Goal: Information Seeking & Learning: Check status

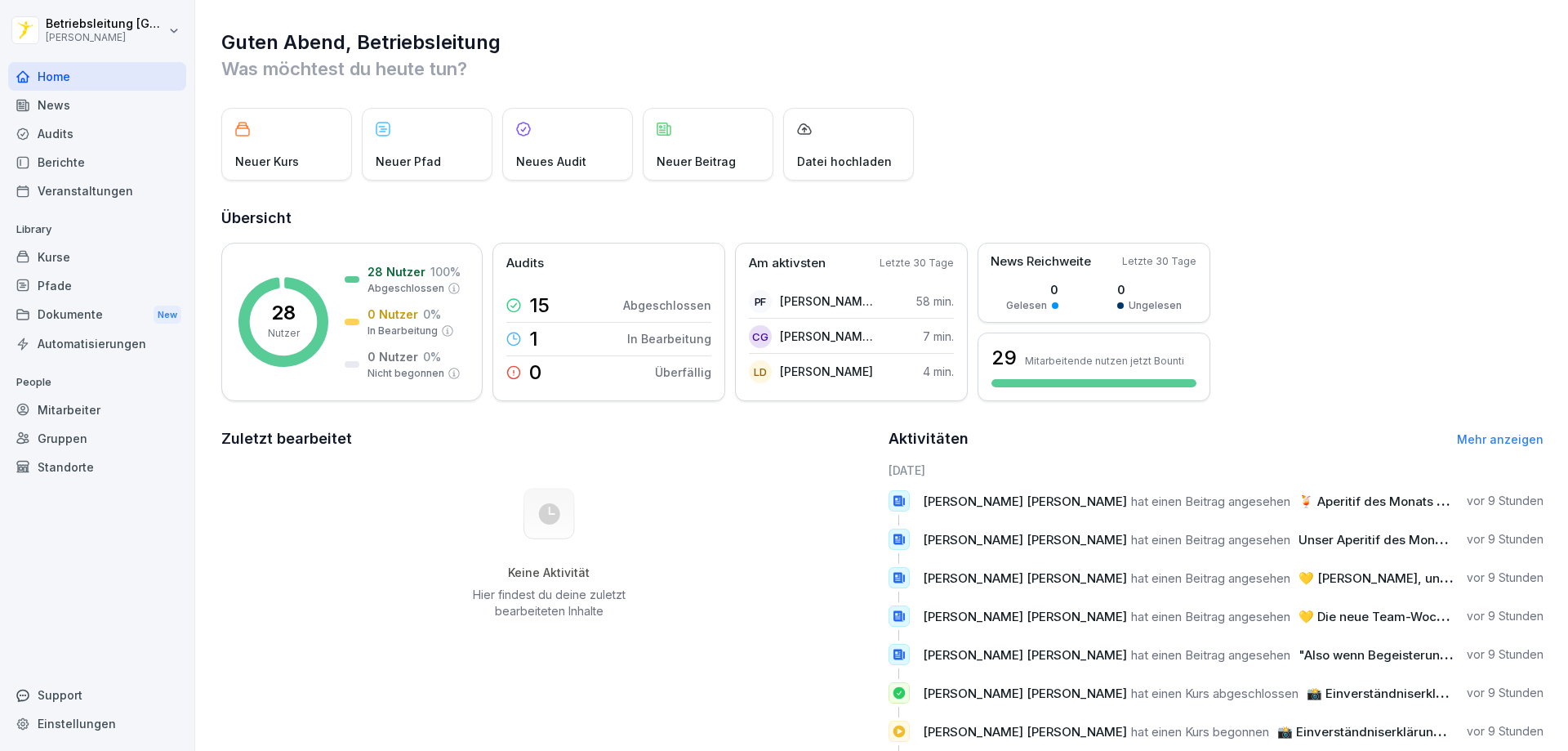
click at [100, 164] on div "Berichte" at bounding box center [97, 162] width 178 height 29
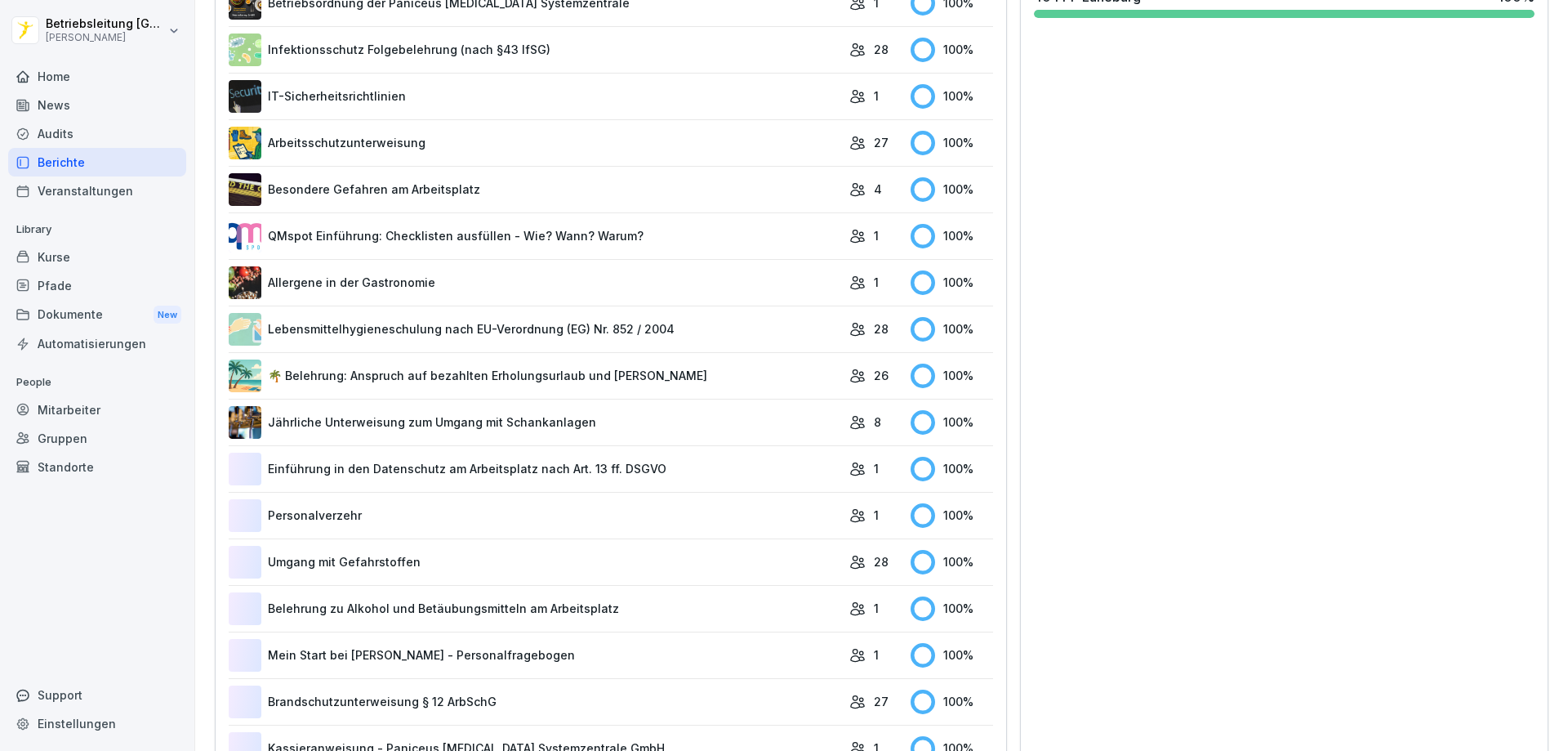
scroll to position [712, 0]
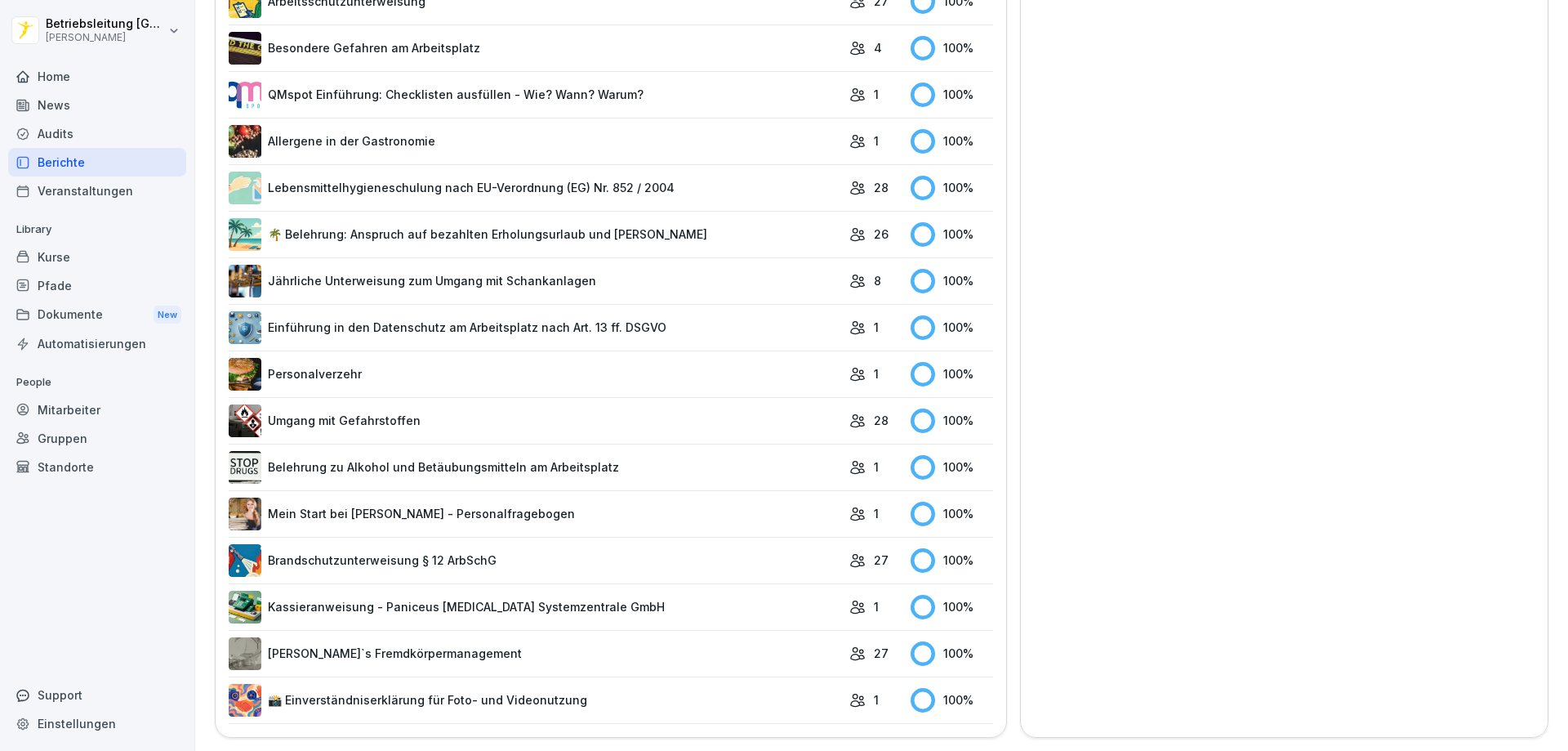
click at [701, 684] on link "📸 Einverständniserklärung für Foto- und Videonutzung" at bounding box center [534, 699] width 612 height 32
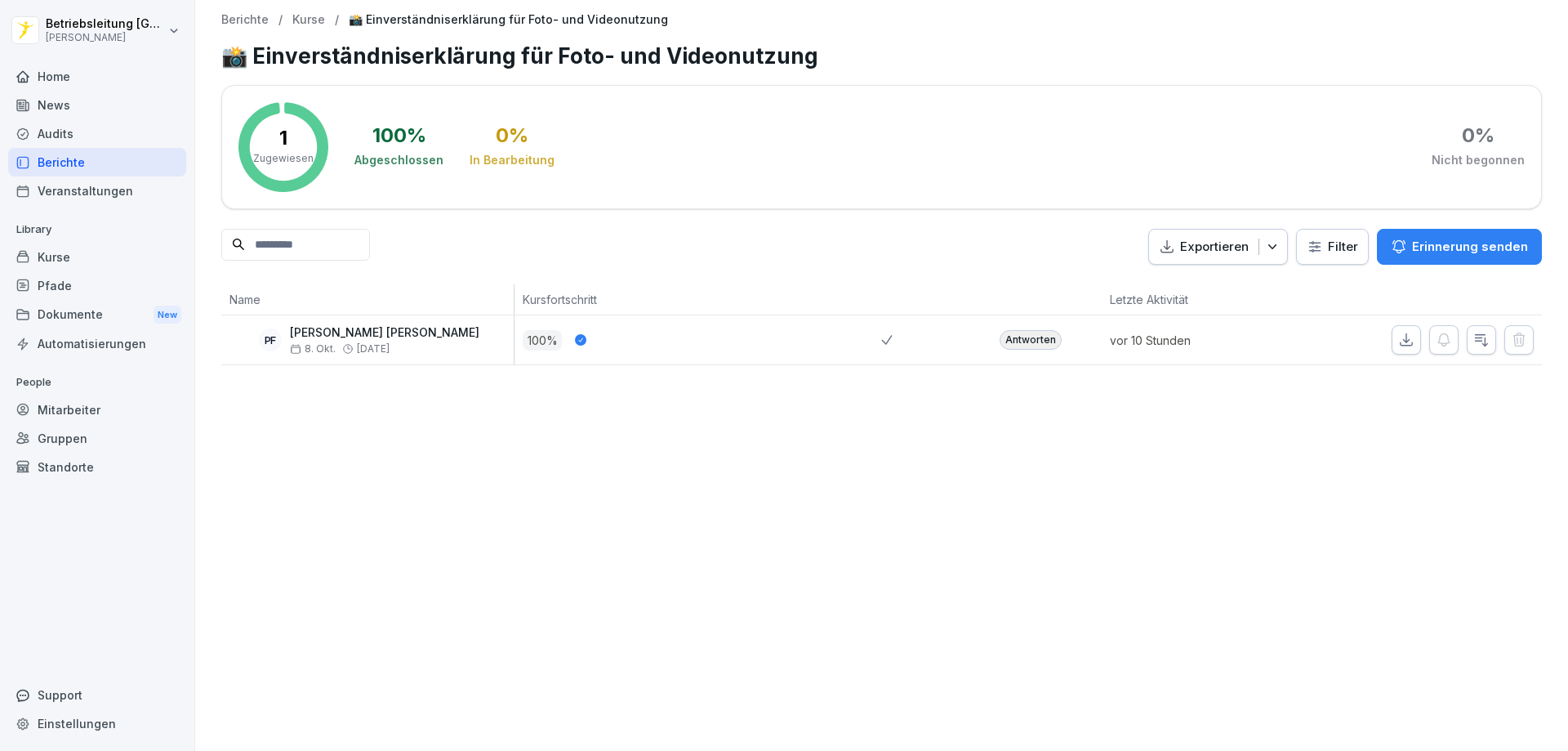
click at [1398, 347] on icon "button" at bounding box center [1406, 340] width 17 height 17
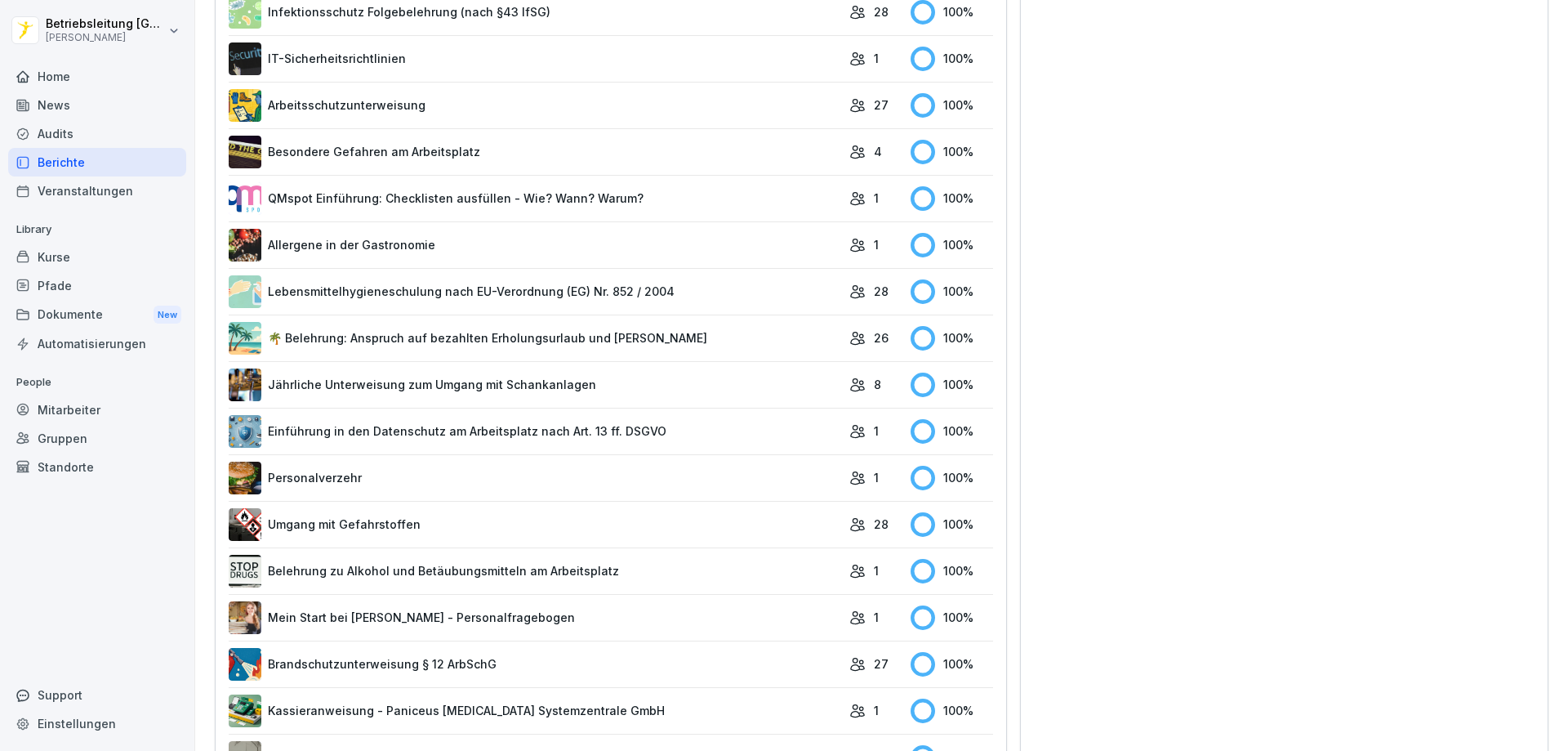
scroll to position [712, 0]
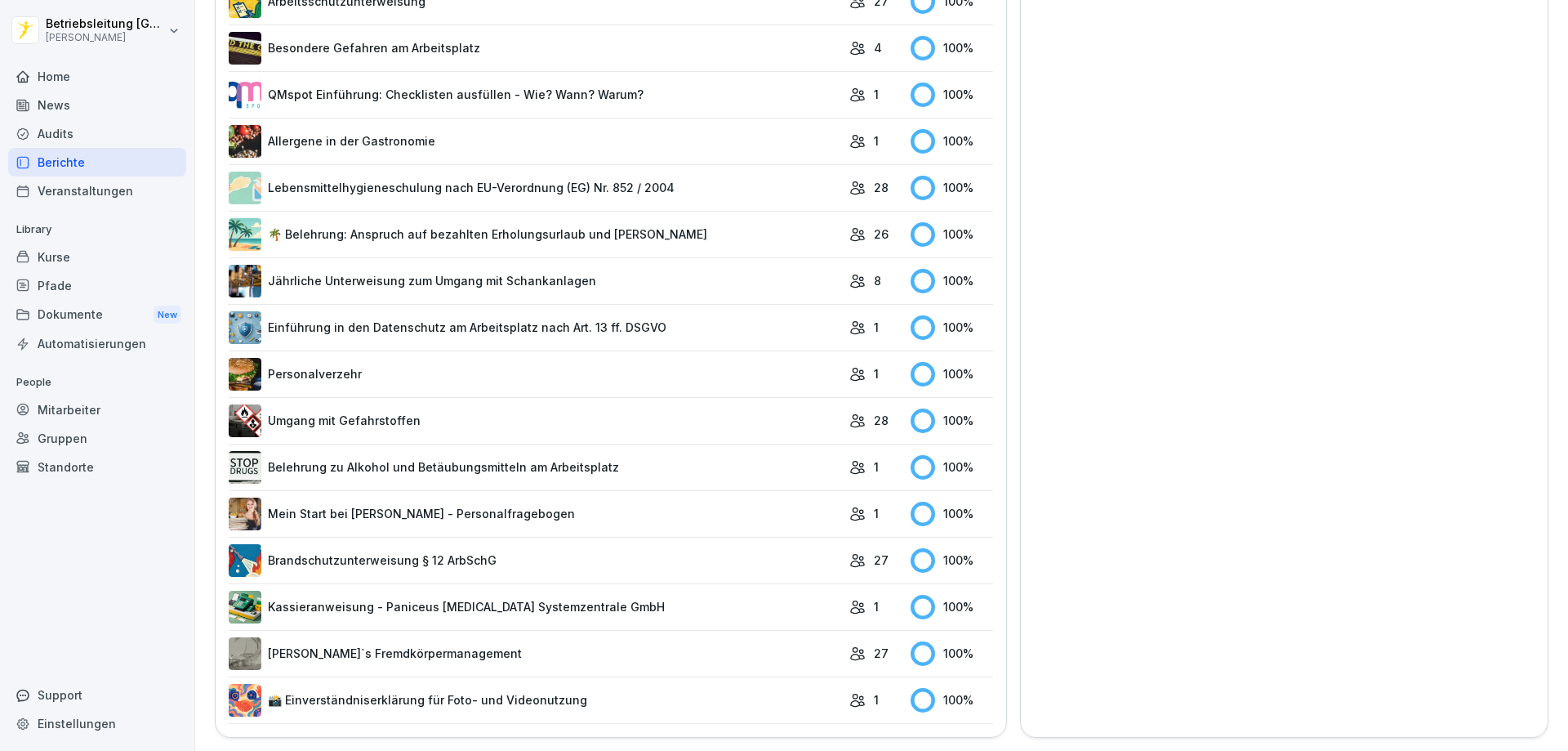
click at [535, 597] on link "Kassieranweisung - Paniceus Gastro Systemzentrale GmbH" at bounding box center [534, 606] width 612 height 32
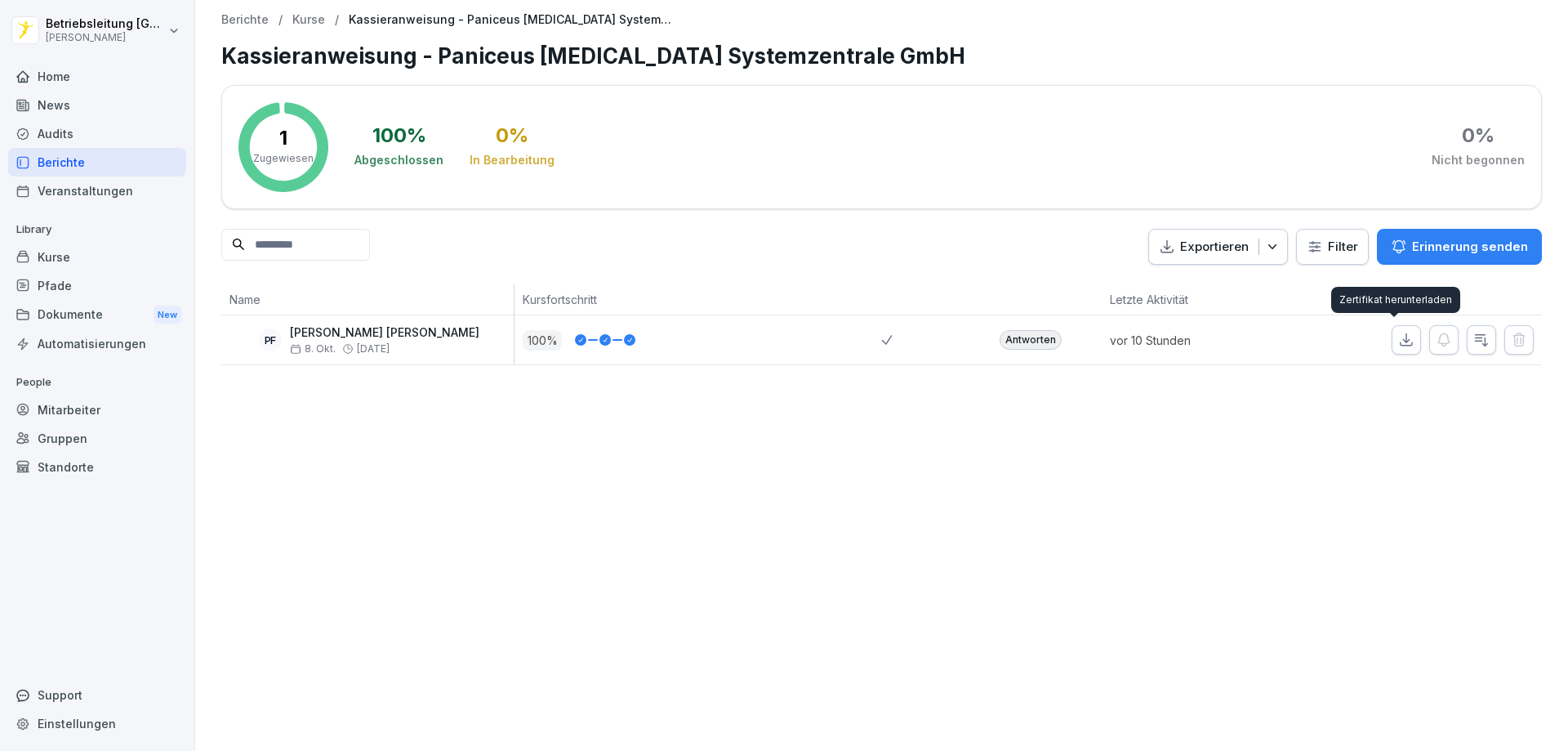
click at [1398, 342] on icon "button" at bounding box center [1406, 340] width 17 height 17
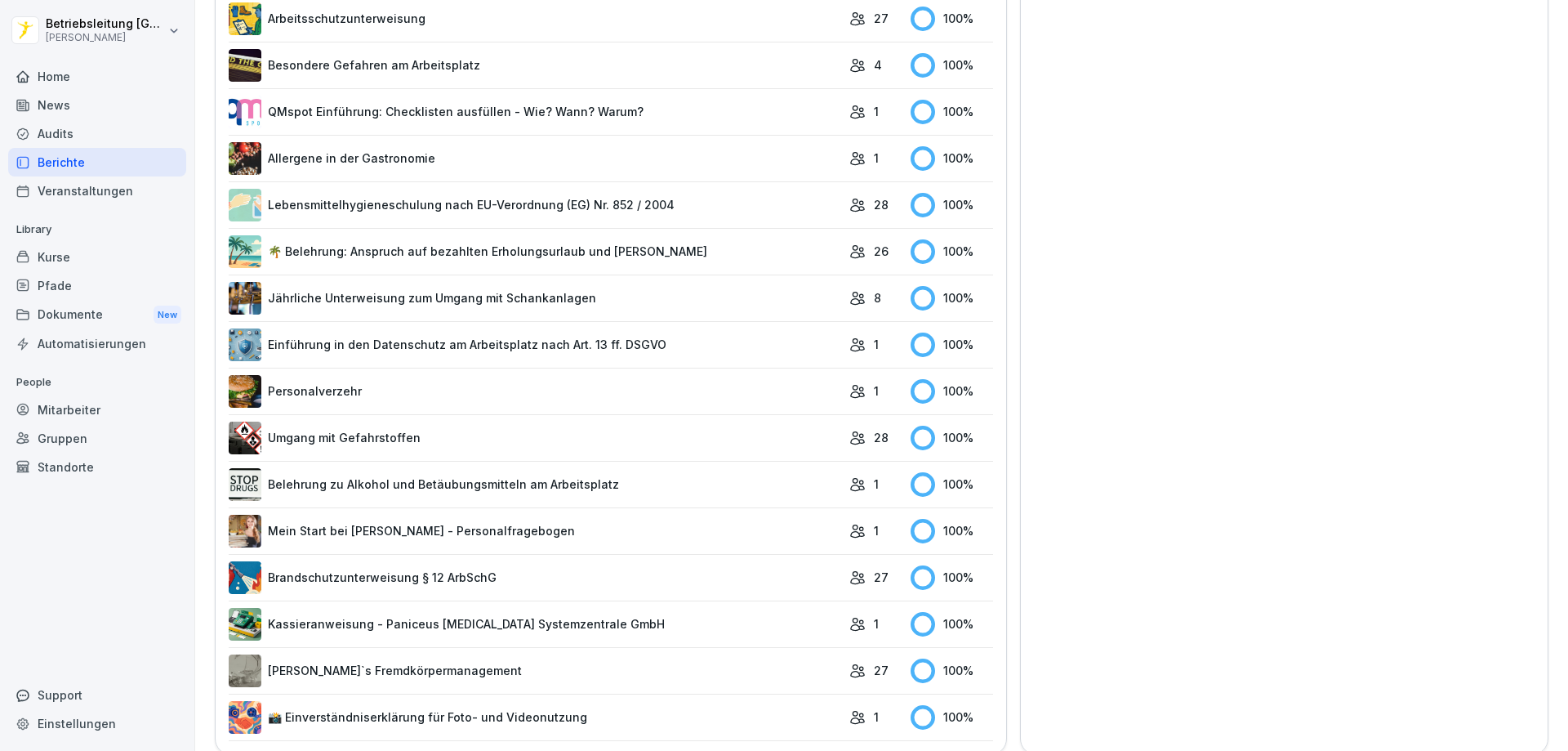
scroll to position [712, 0]
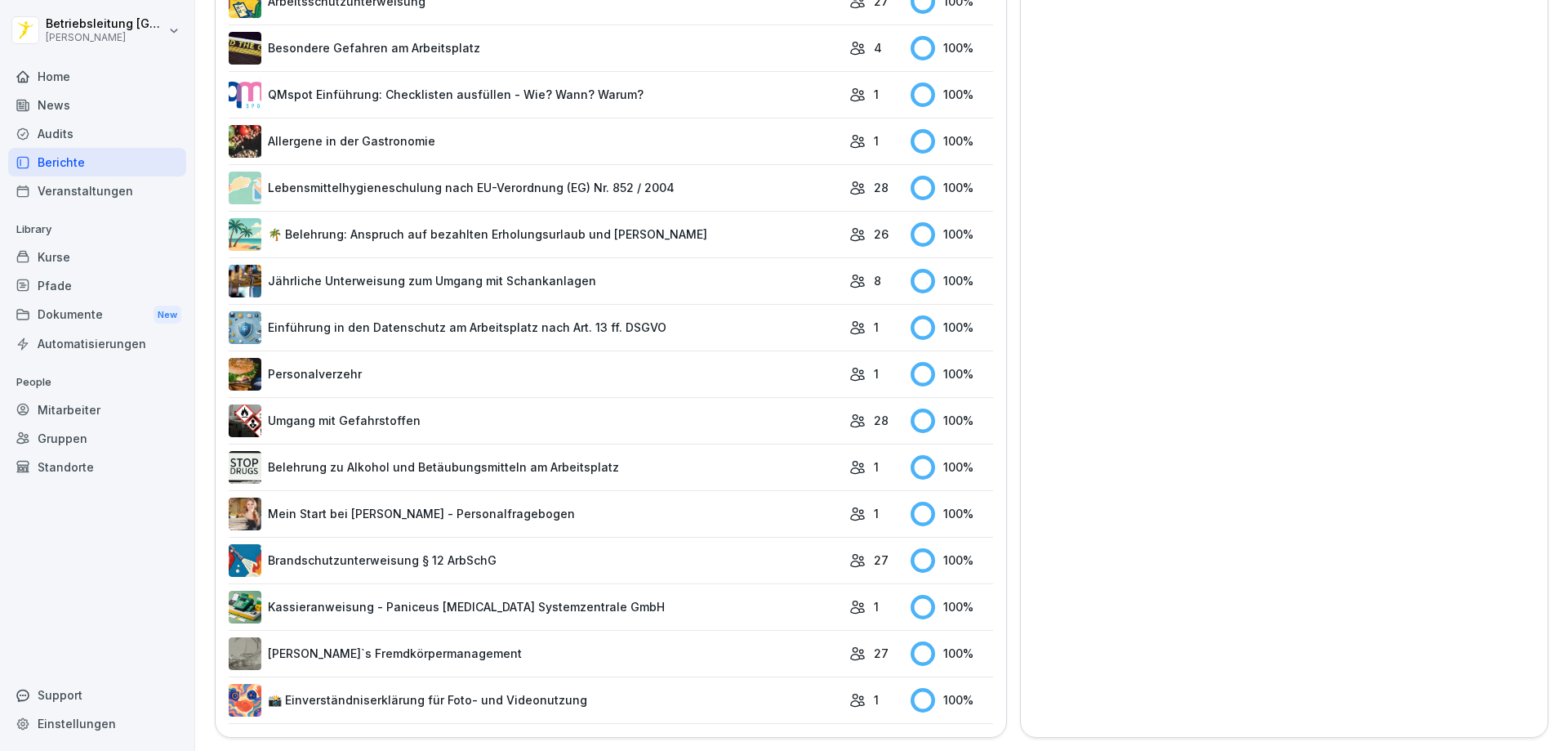
click at [465, 451] on link "Belehrung zu Alkohol und Betäubungsmitteln am Arbeitsplatz" at bounding box center [534, 466] width 612 height 32
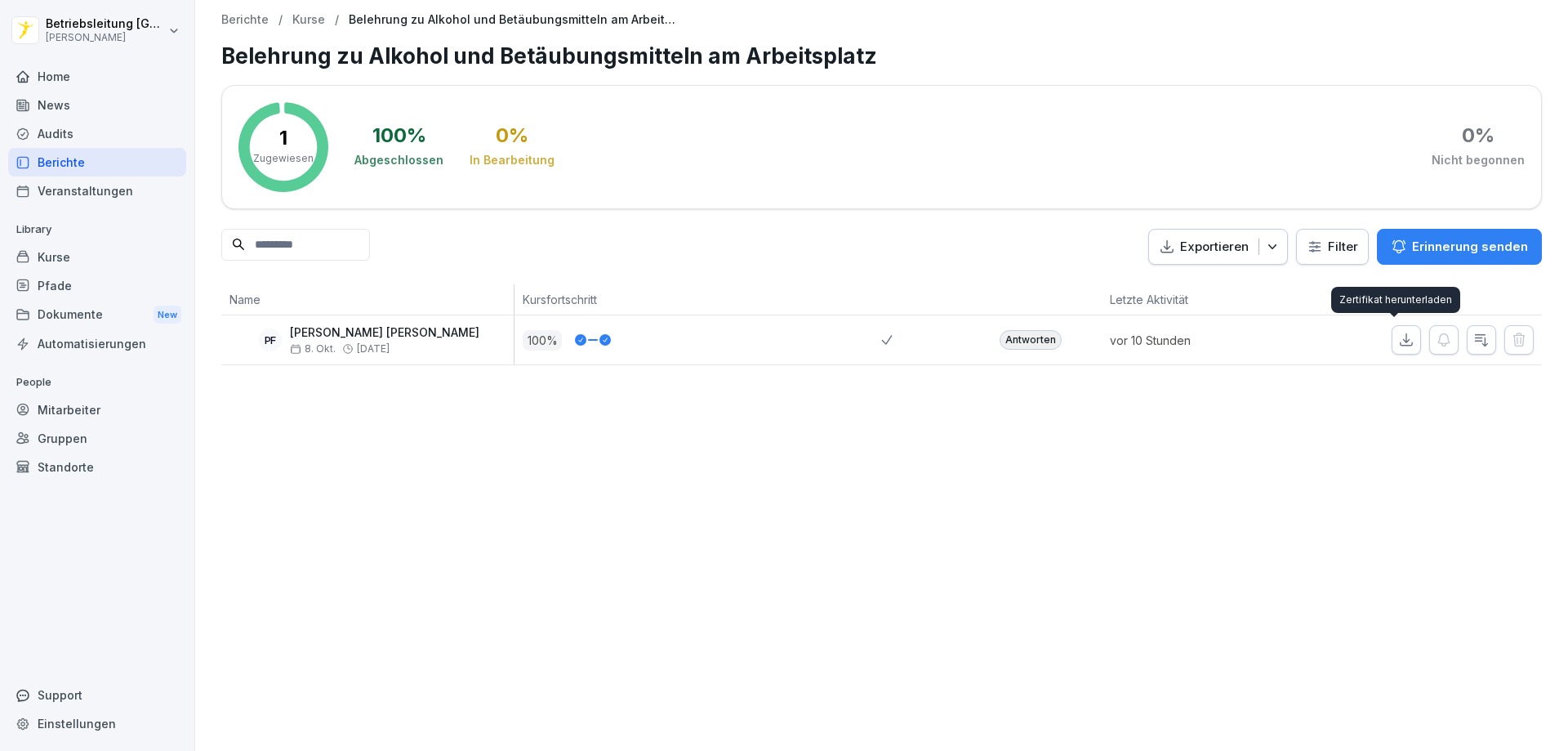
click at [1401, 340] on icon "button" at bounding box center [1406, 339] width 11 height 11
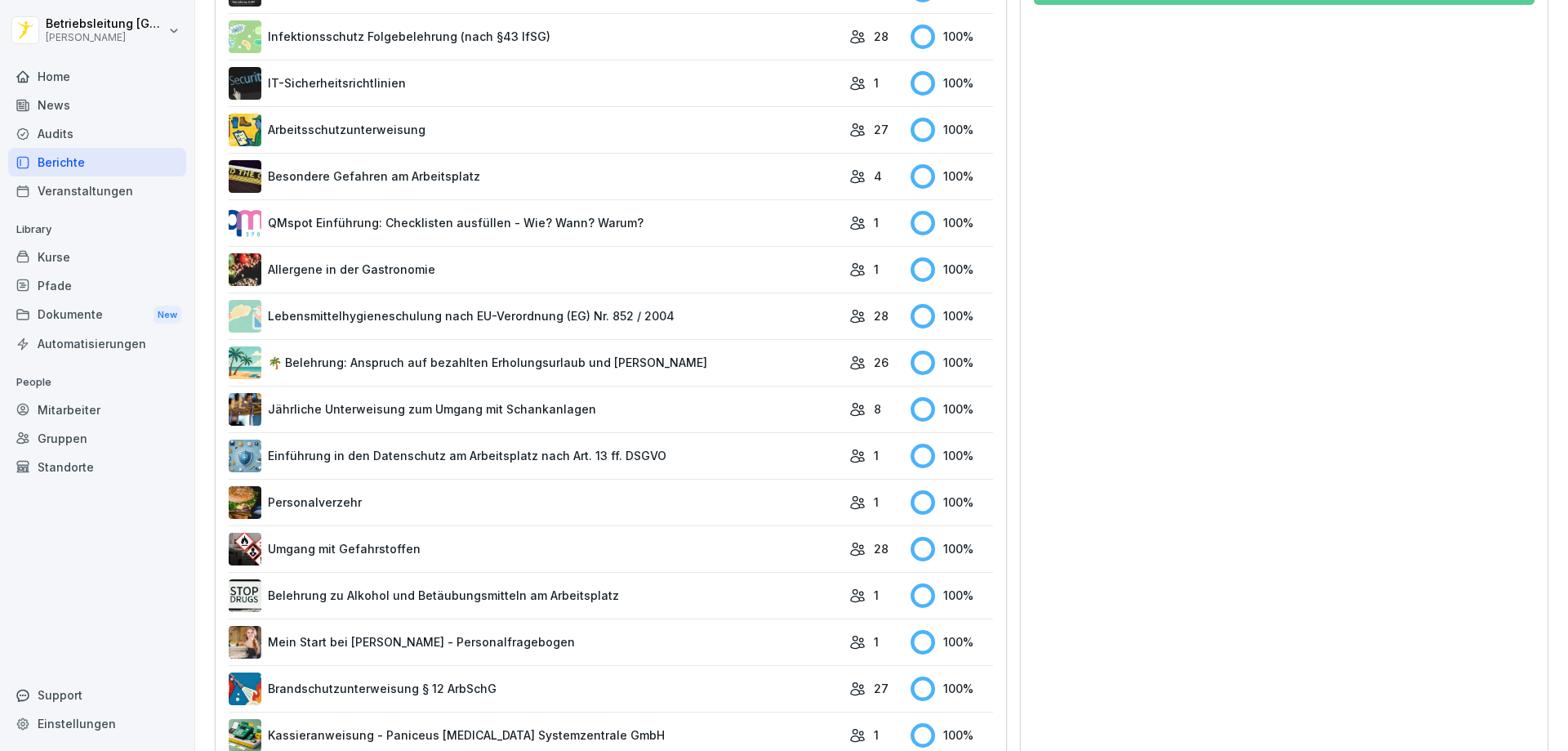
scroll to position [712, 0]
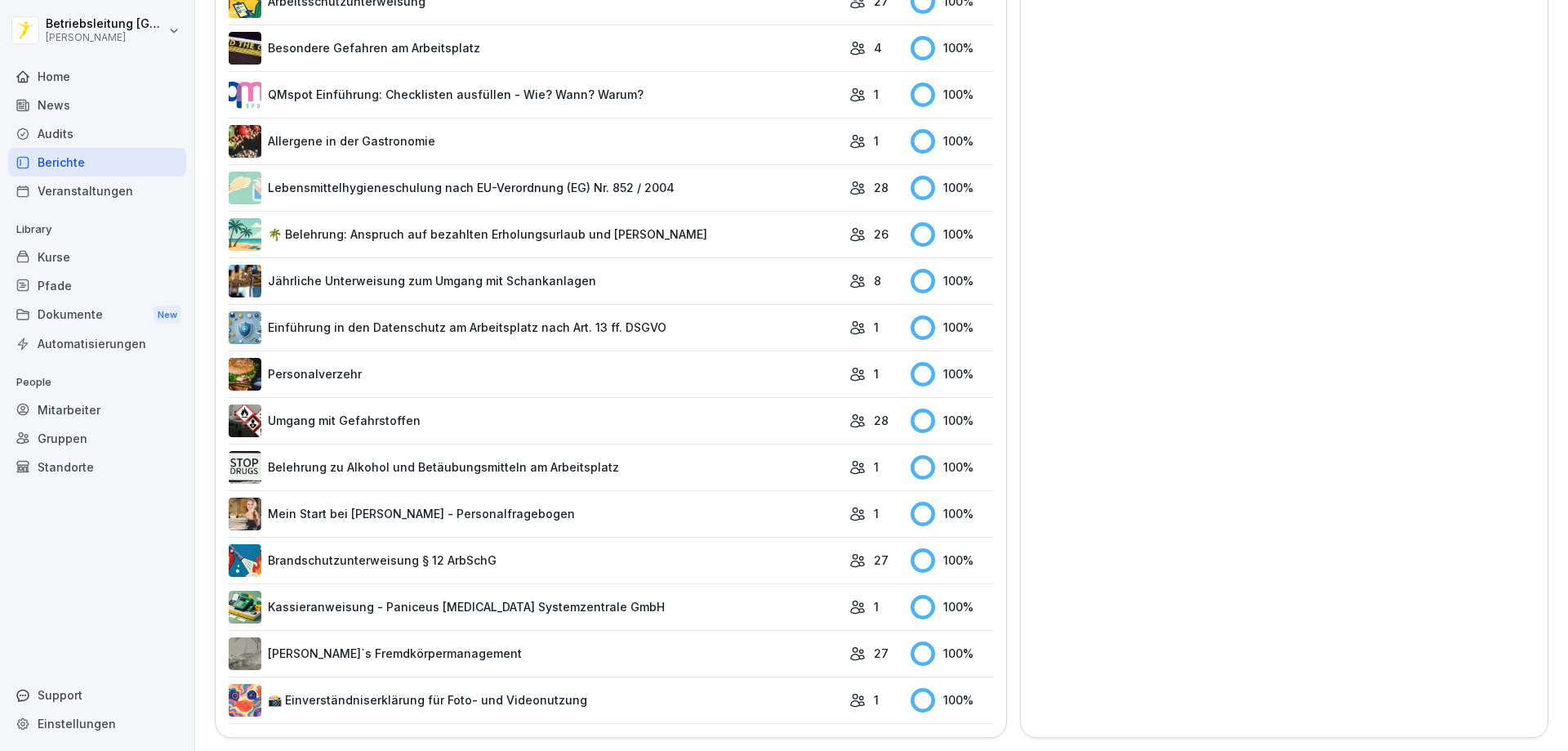
click at [550, 404] on link "Umgang mit Gefahrstoffen" at bounding box center [534, 420] width 612 height 32
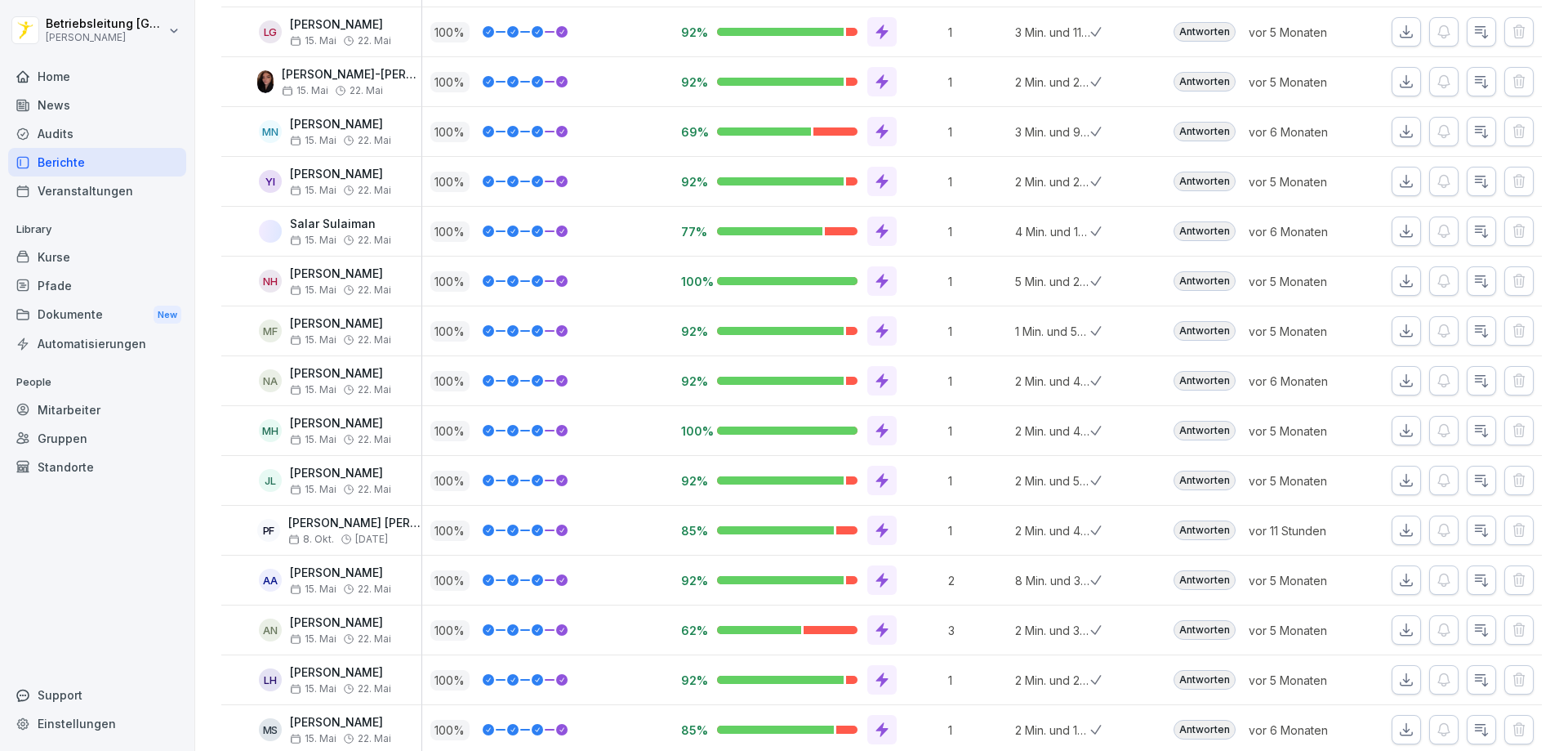
scroll to position [735, 0]
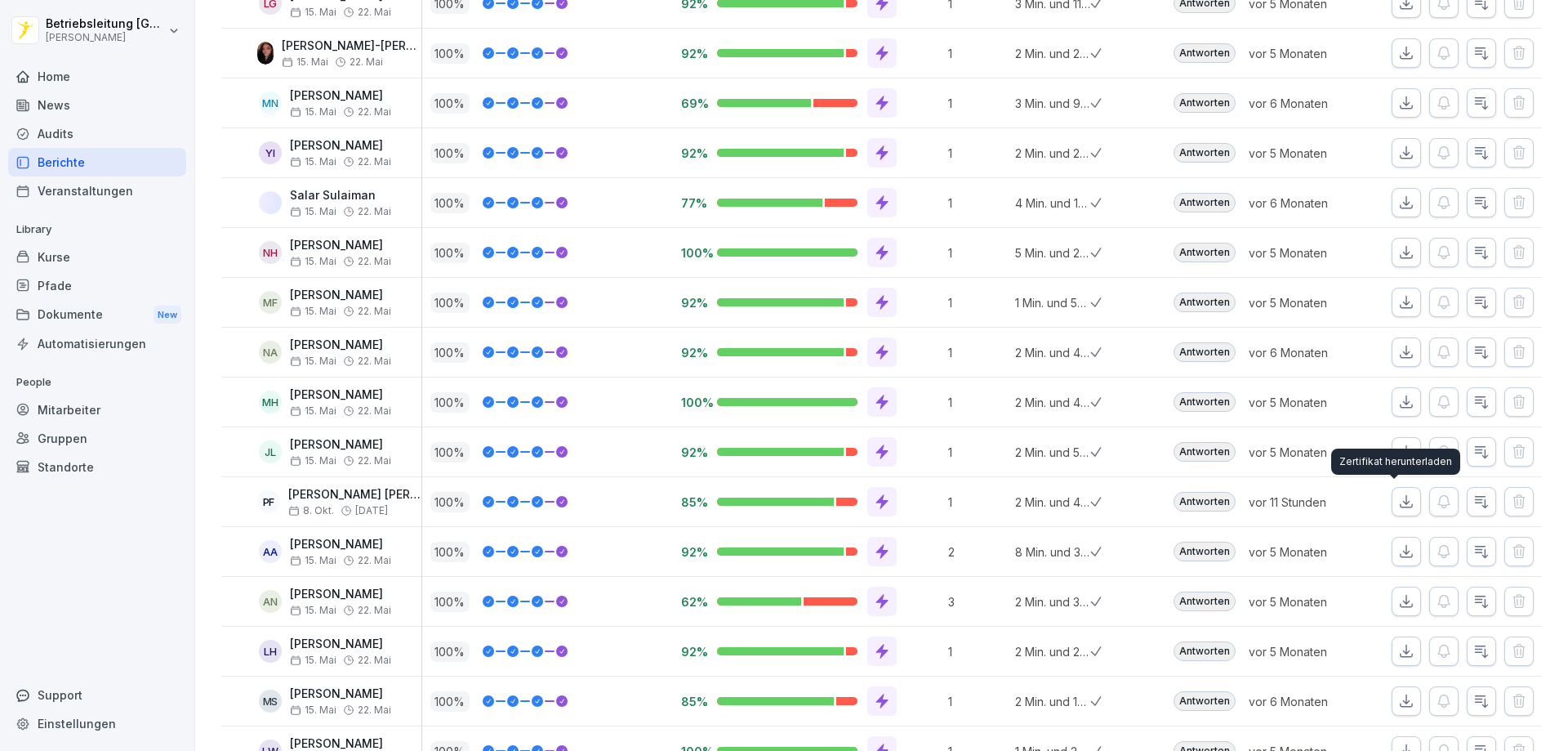
click at [1398, 508] on icon "button" at bounding box center [1406, 501] width 17 height 17
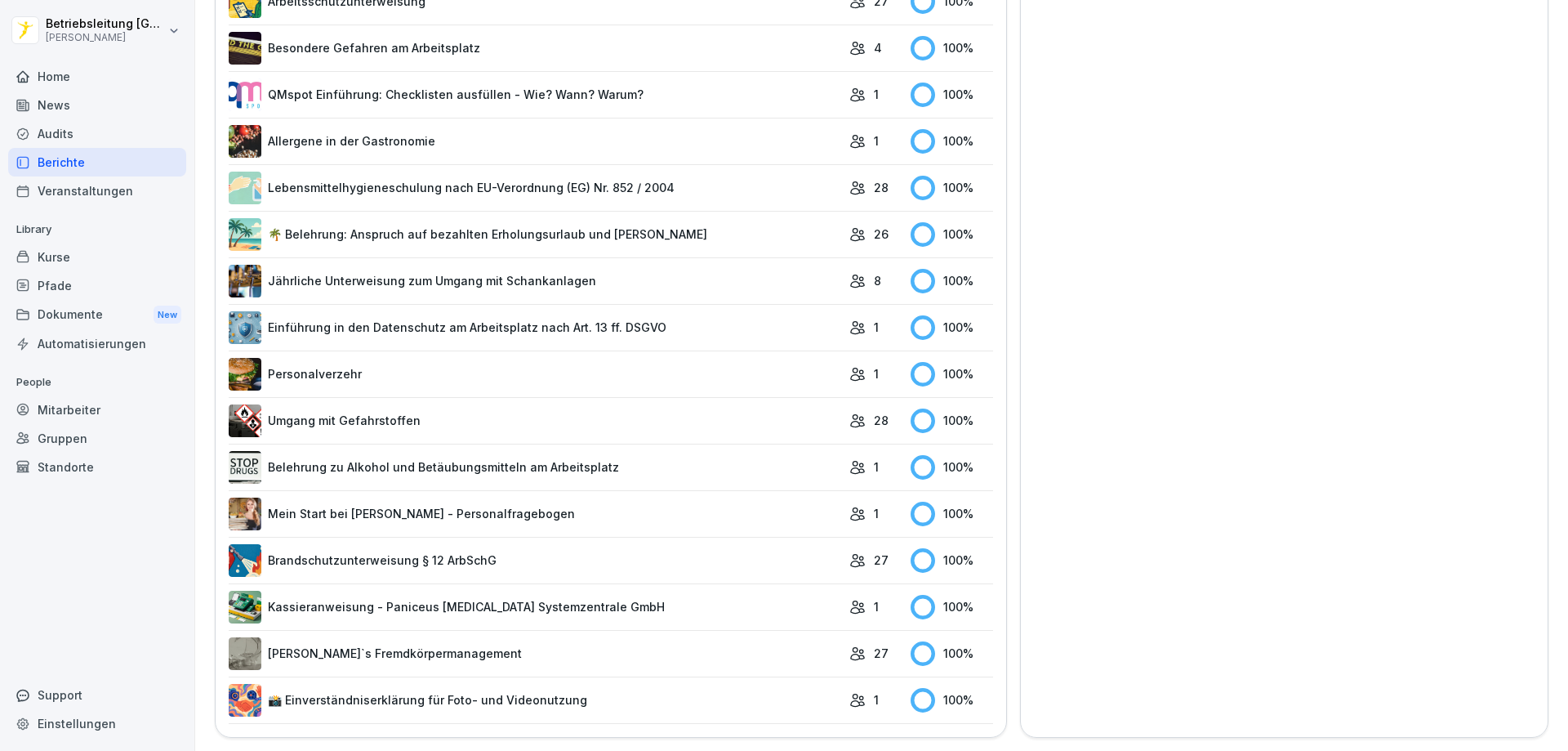
scroll to position [712, 0]
click at [347, 363] on link "Personalverzehr" at bounding box center [534, 374] width 612 height 32
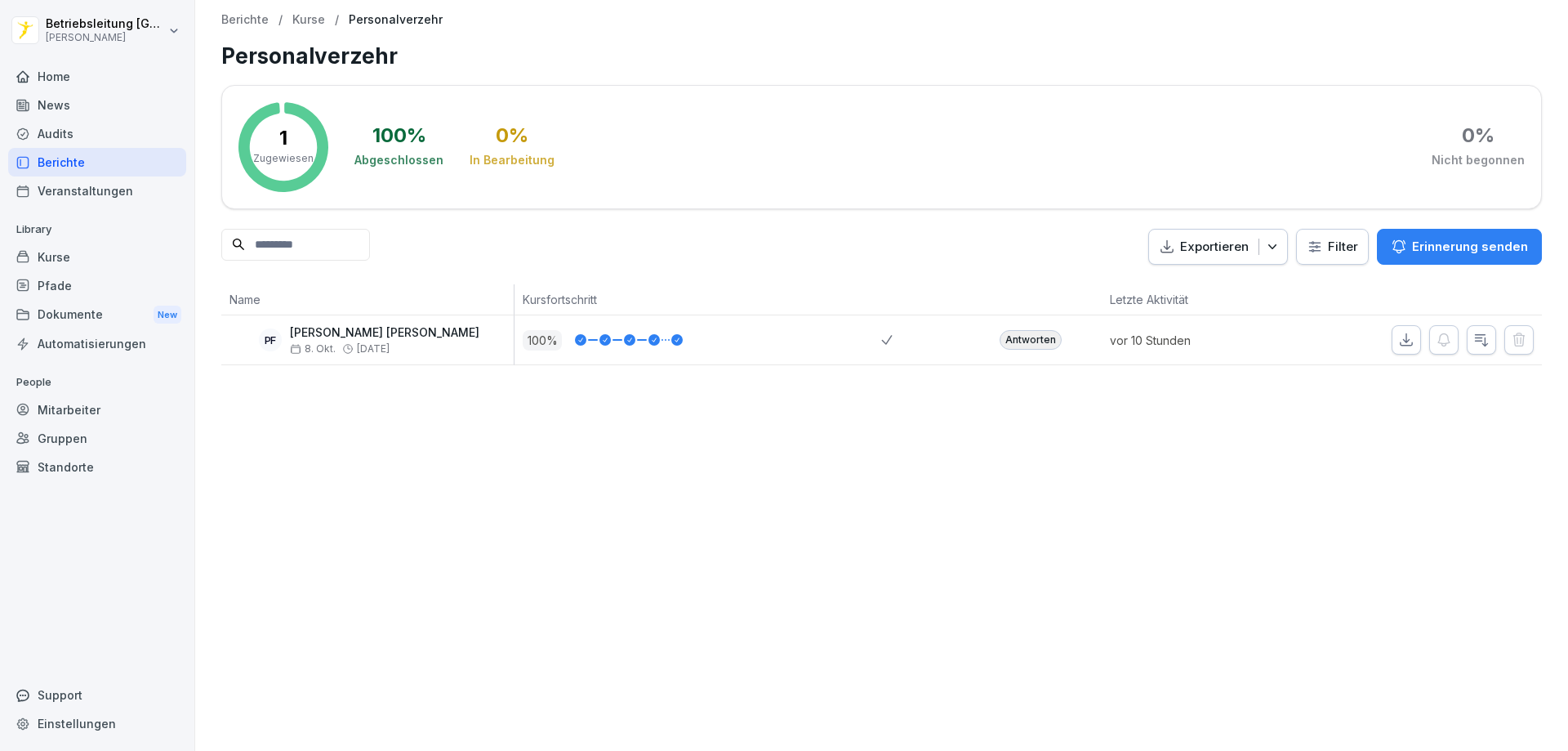
click at [1398, 333] on icon "button" at bounding box center [1406, 340] width 17 height 17
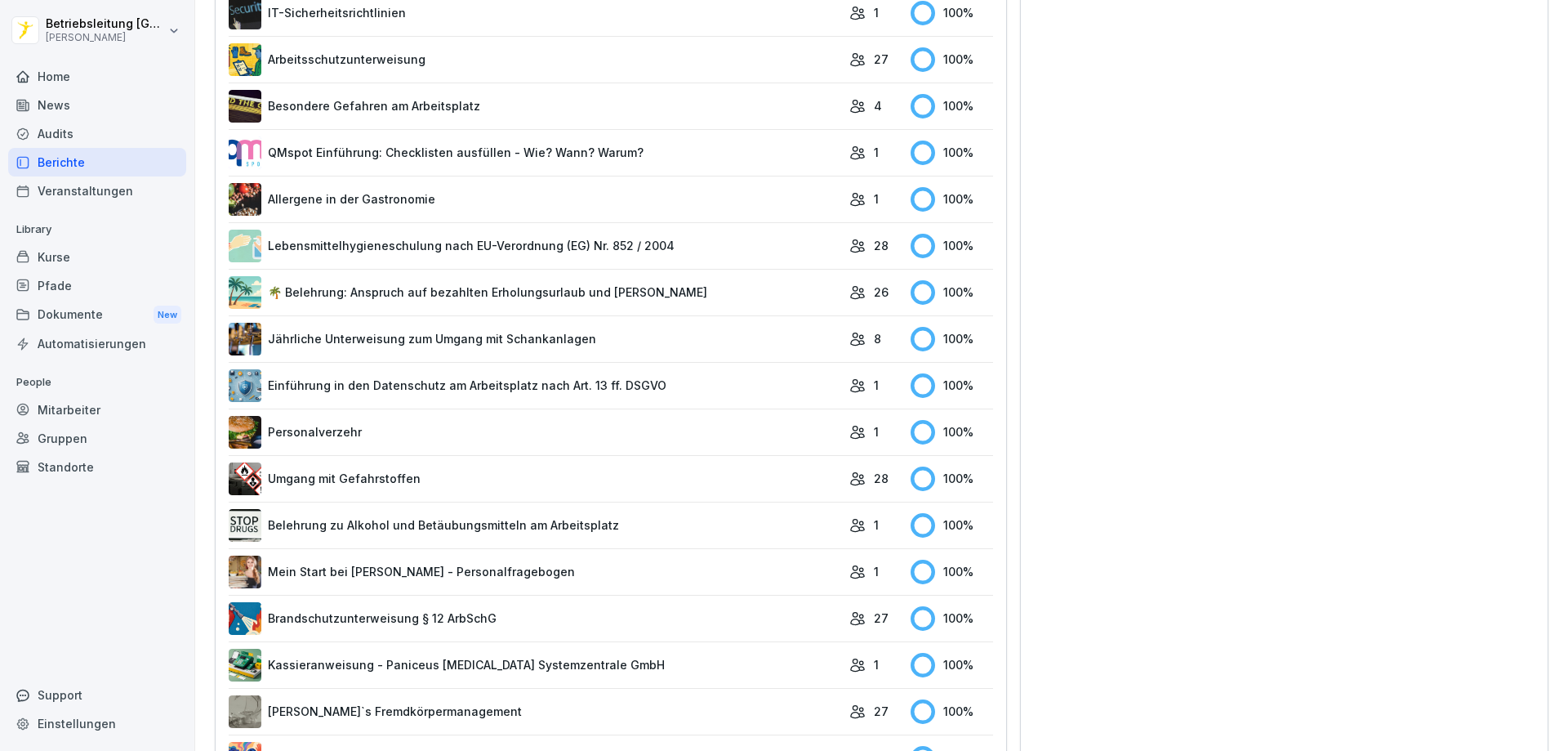
scroll to position [712, 0]
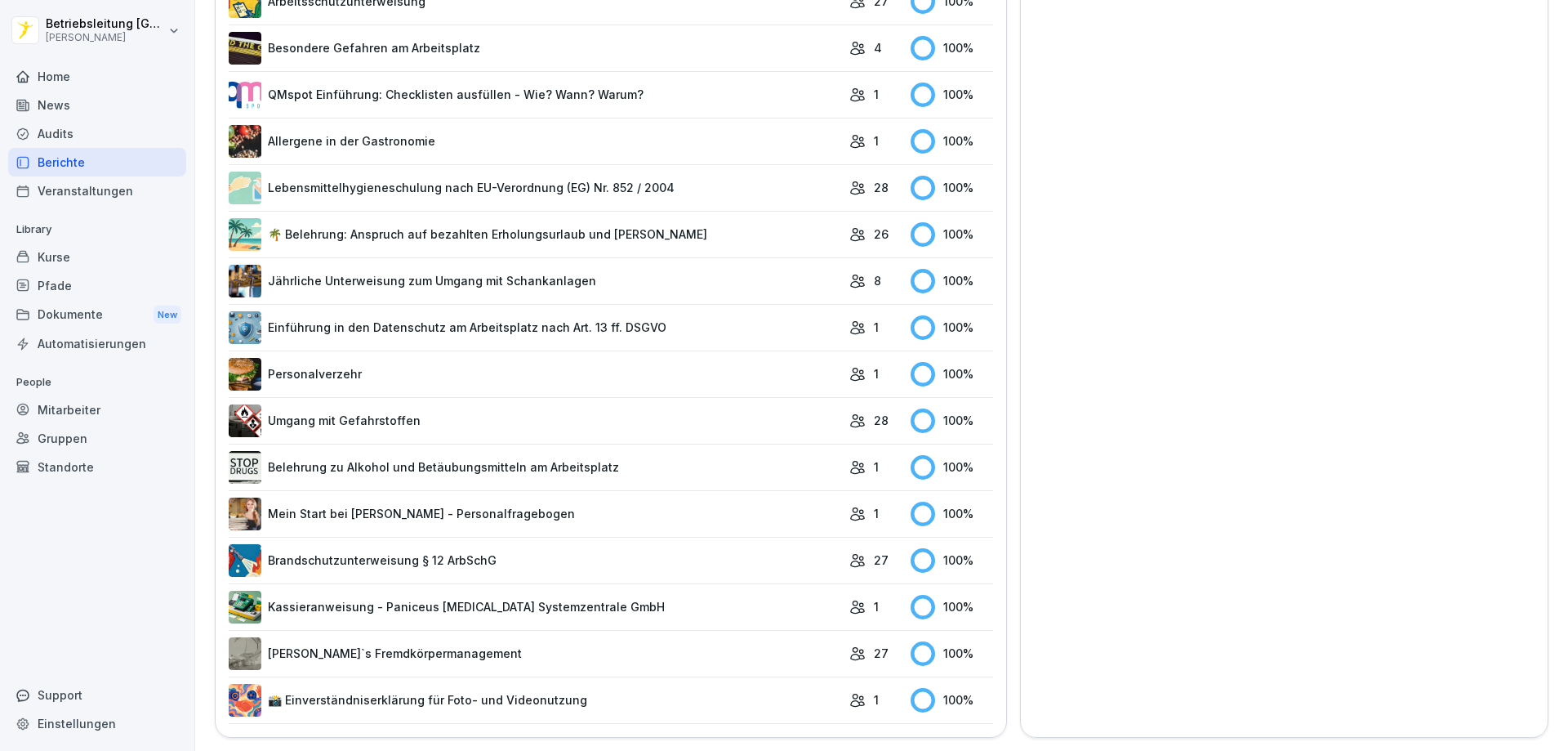
click at [751, 321] on link "Einführung in den Datenschutz am Arbeitsplatz nach Art. 13 ff. DSGVO" at bounding box center [534, 326] width 612 height 32
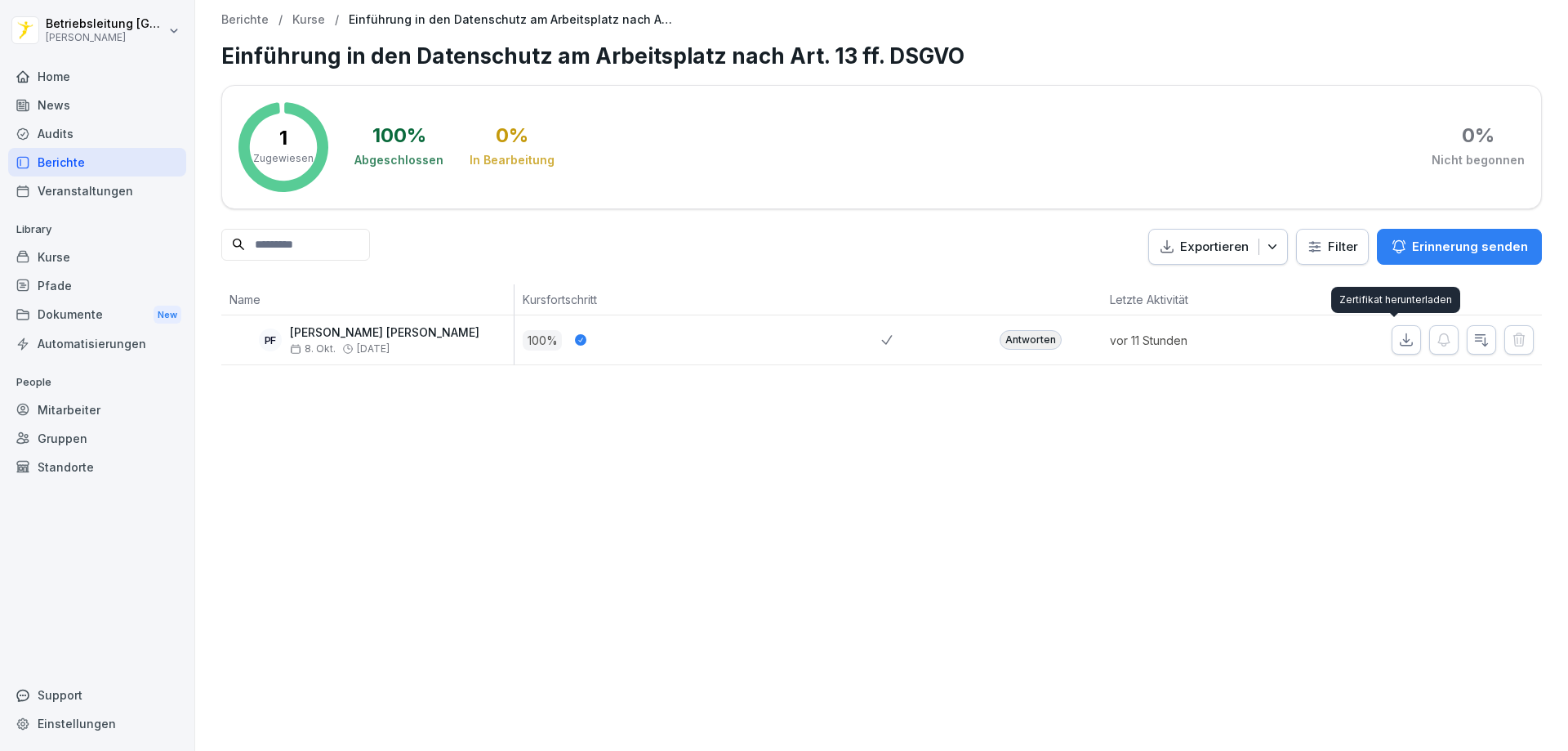
click at [1399, 338] on icon "button" at bounding box center [1406, 340] width 17 height 17
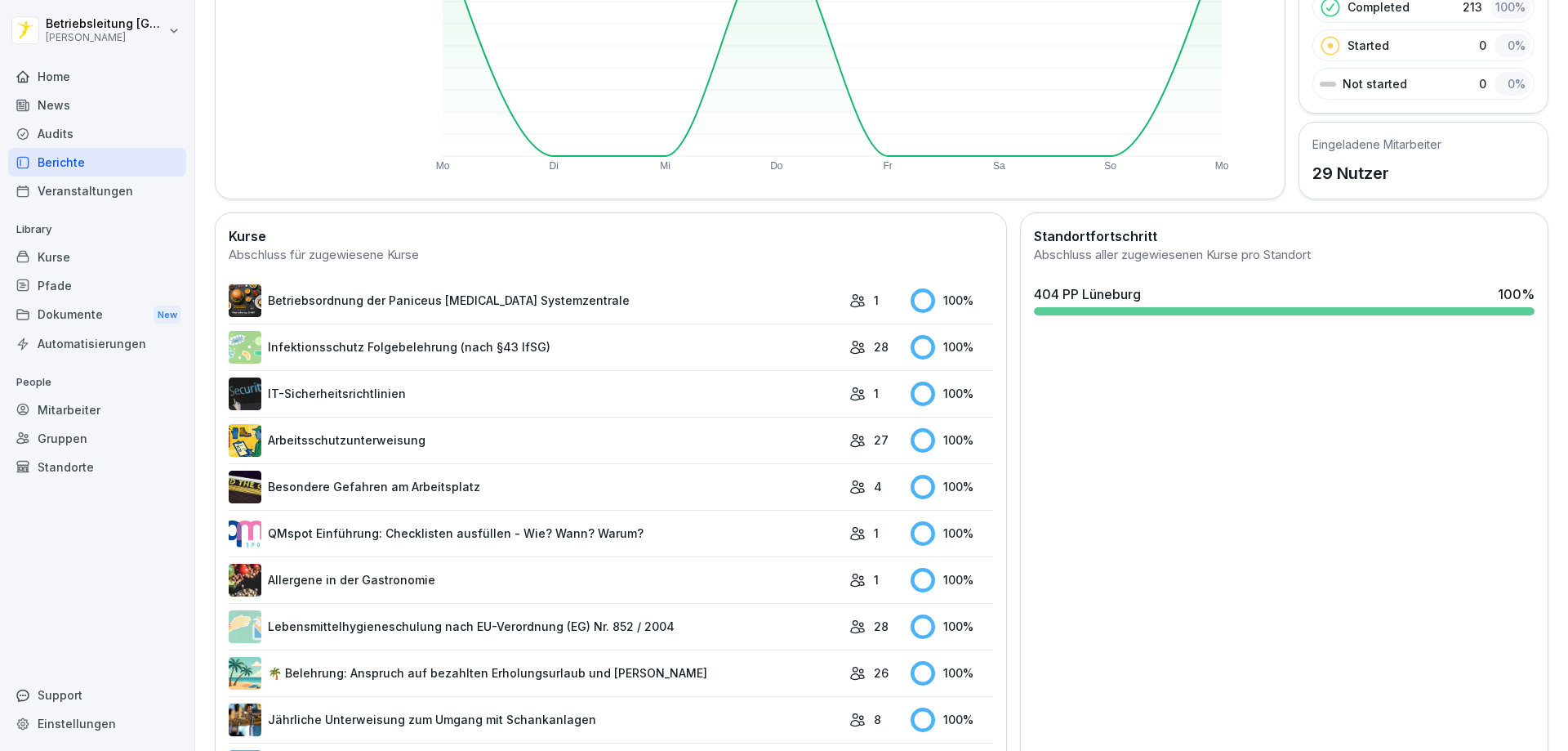
scroll to position [653, 0]
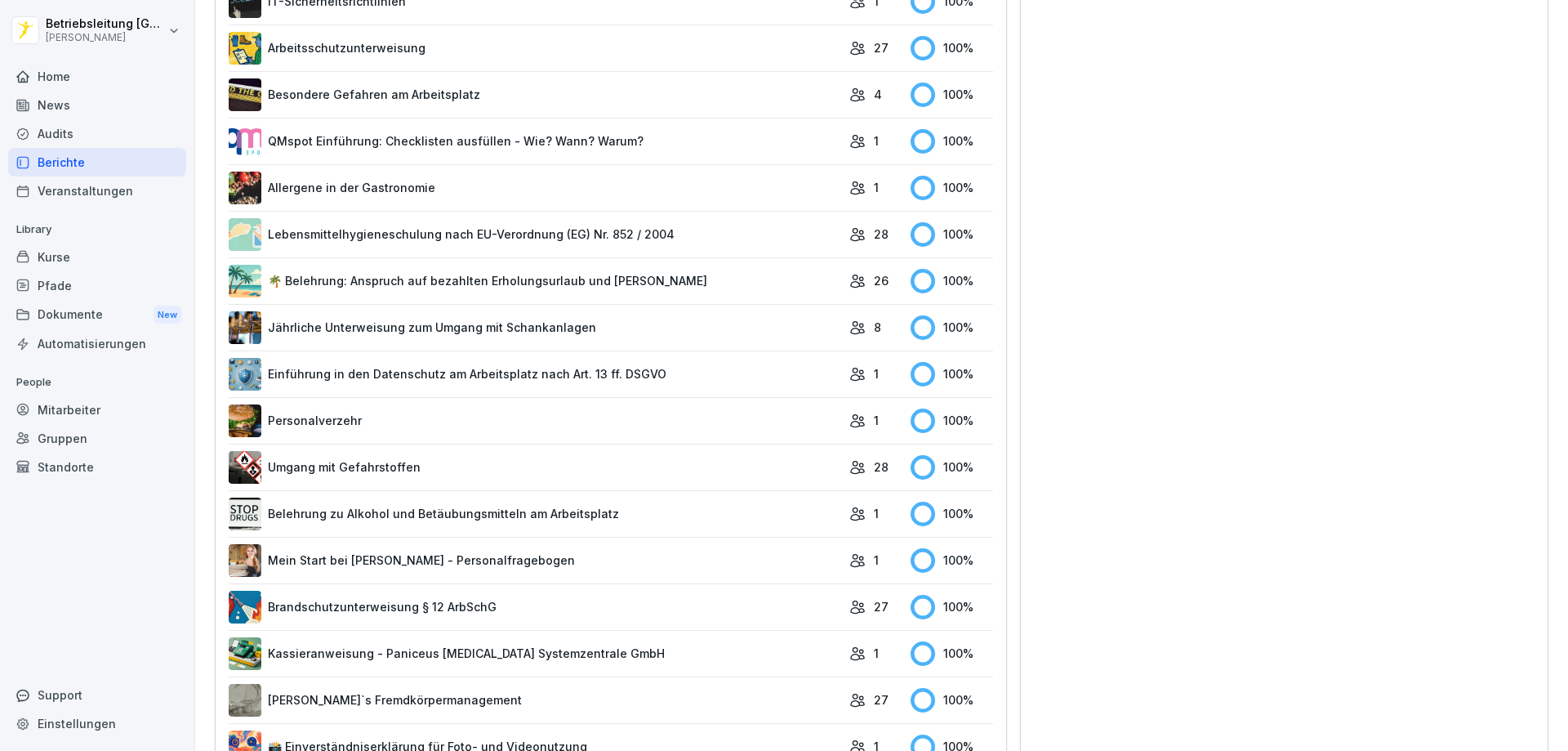
click at [387, 193] on link "Allergene in der Gastronomie" at bounding box center [534, 187] width 612 height 32
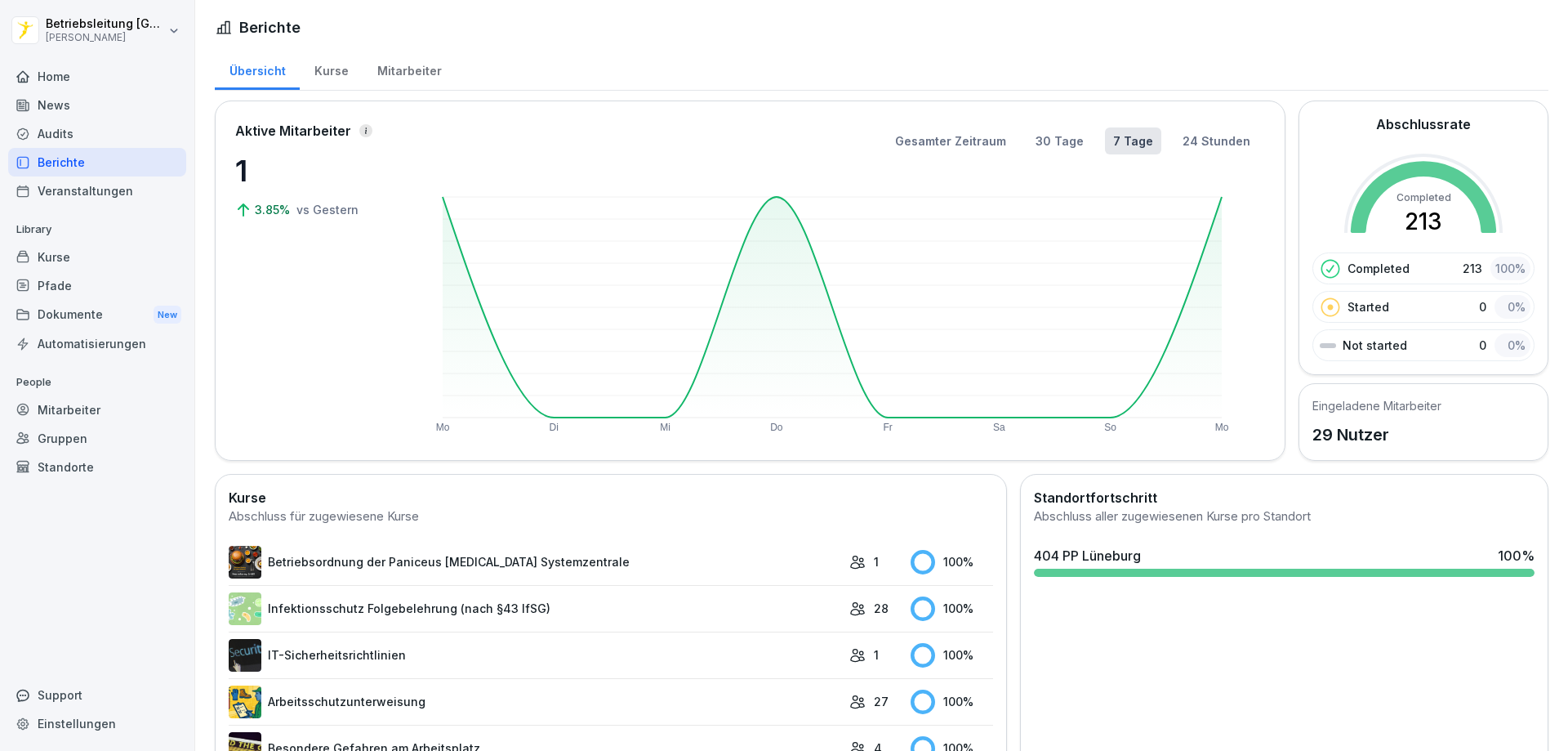
scroll to position [490, 0]
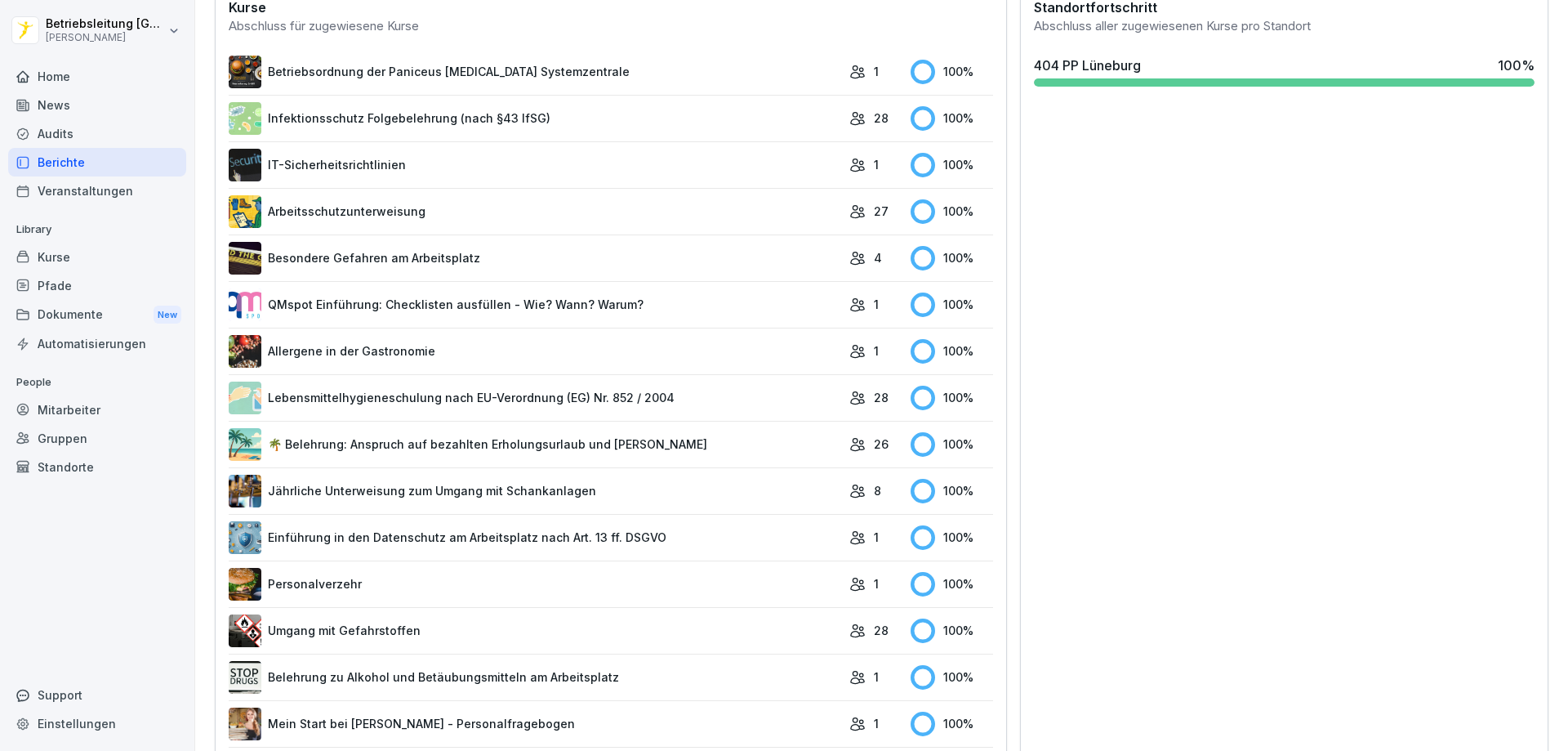
click at [392, 268] on link "Besondere Gefahren am Arbeitsplatz" at bounding box center [534, 257] width 612 height 32
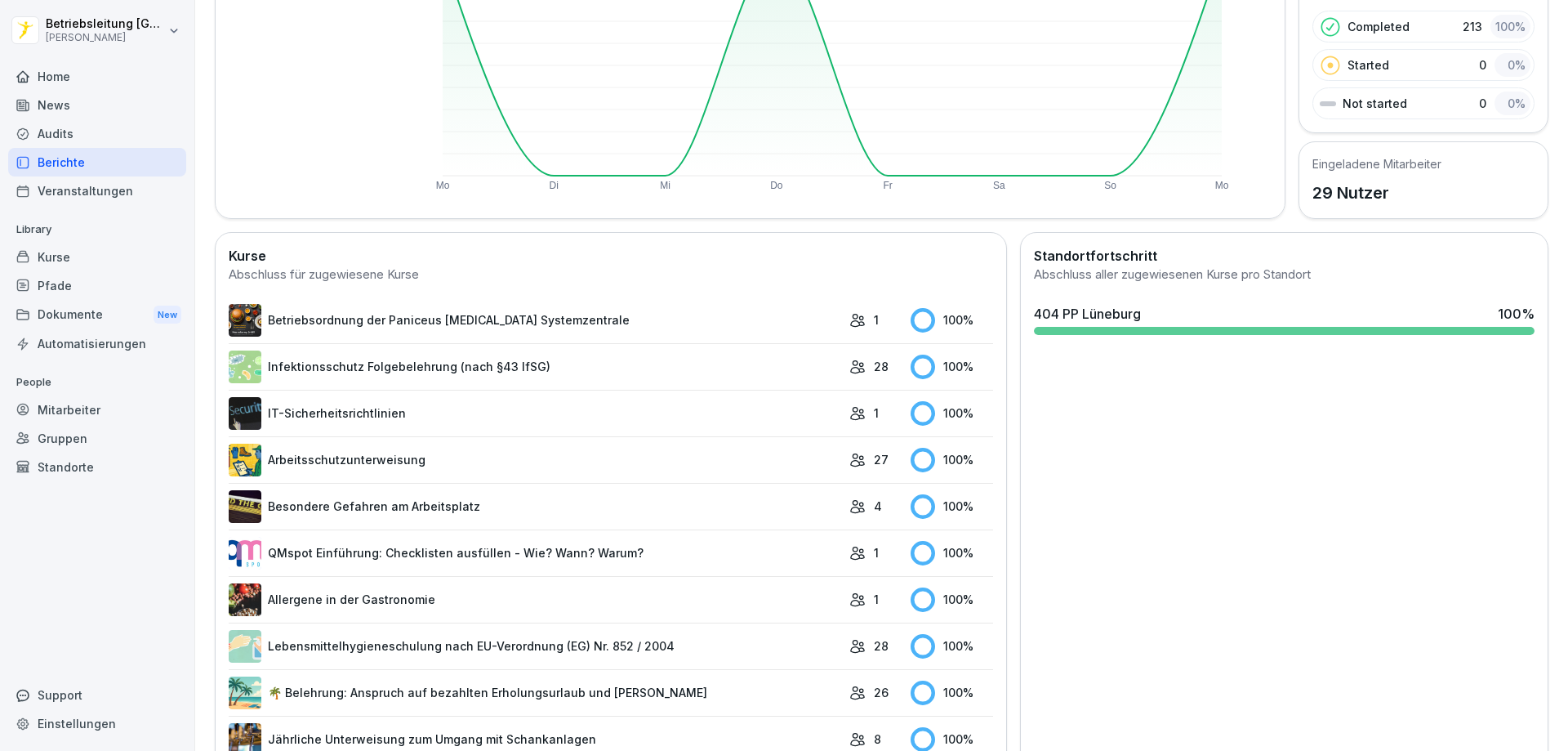
scroll to position [245, 0]
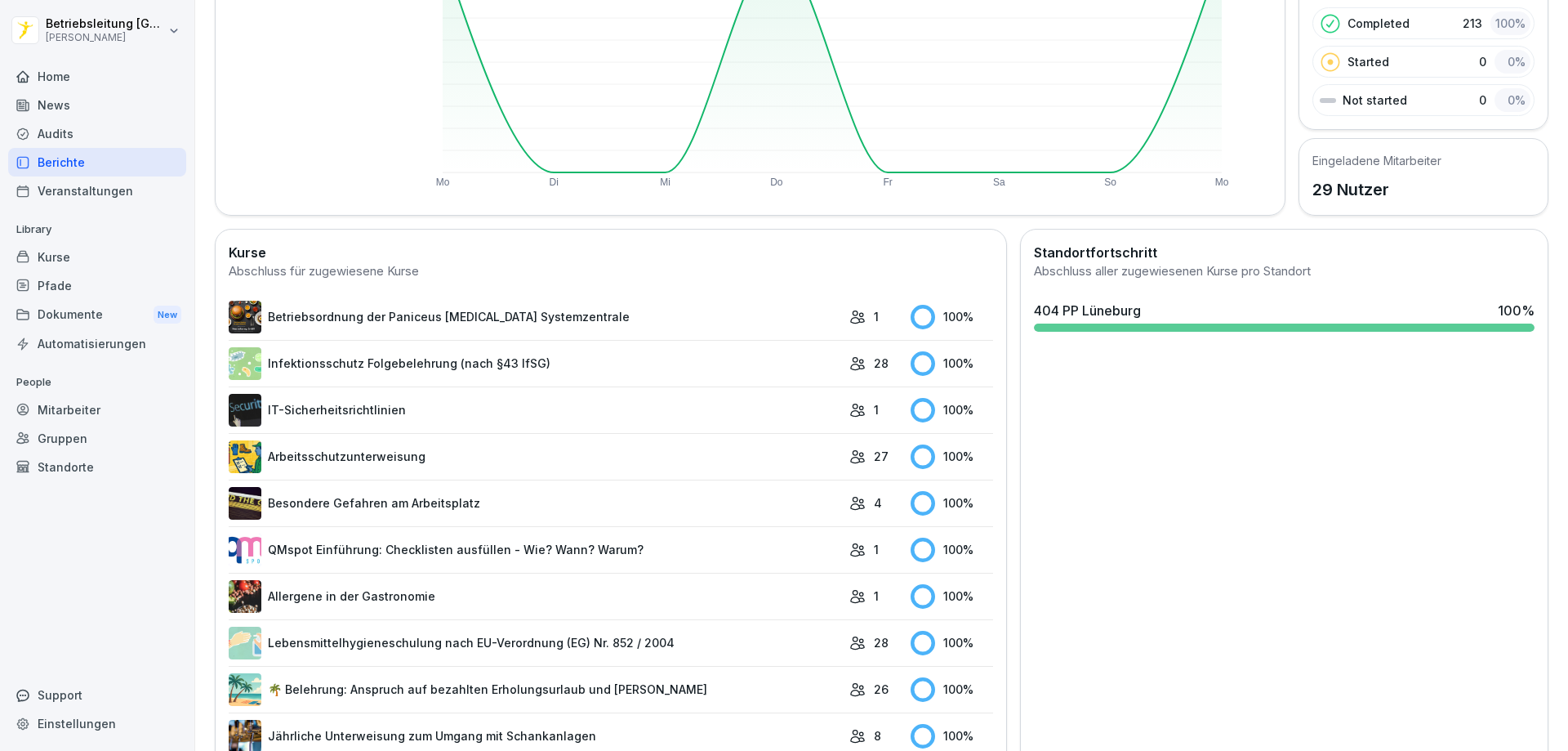
click at [395, 365] on link "Infektionsschutz Folgebelehrung (nach §43 IfSG)" at bounding box center [534, 363] width 612 height 32
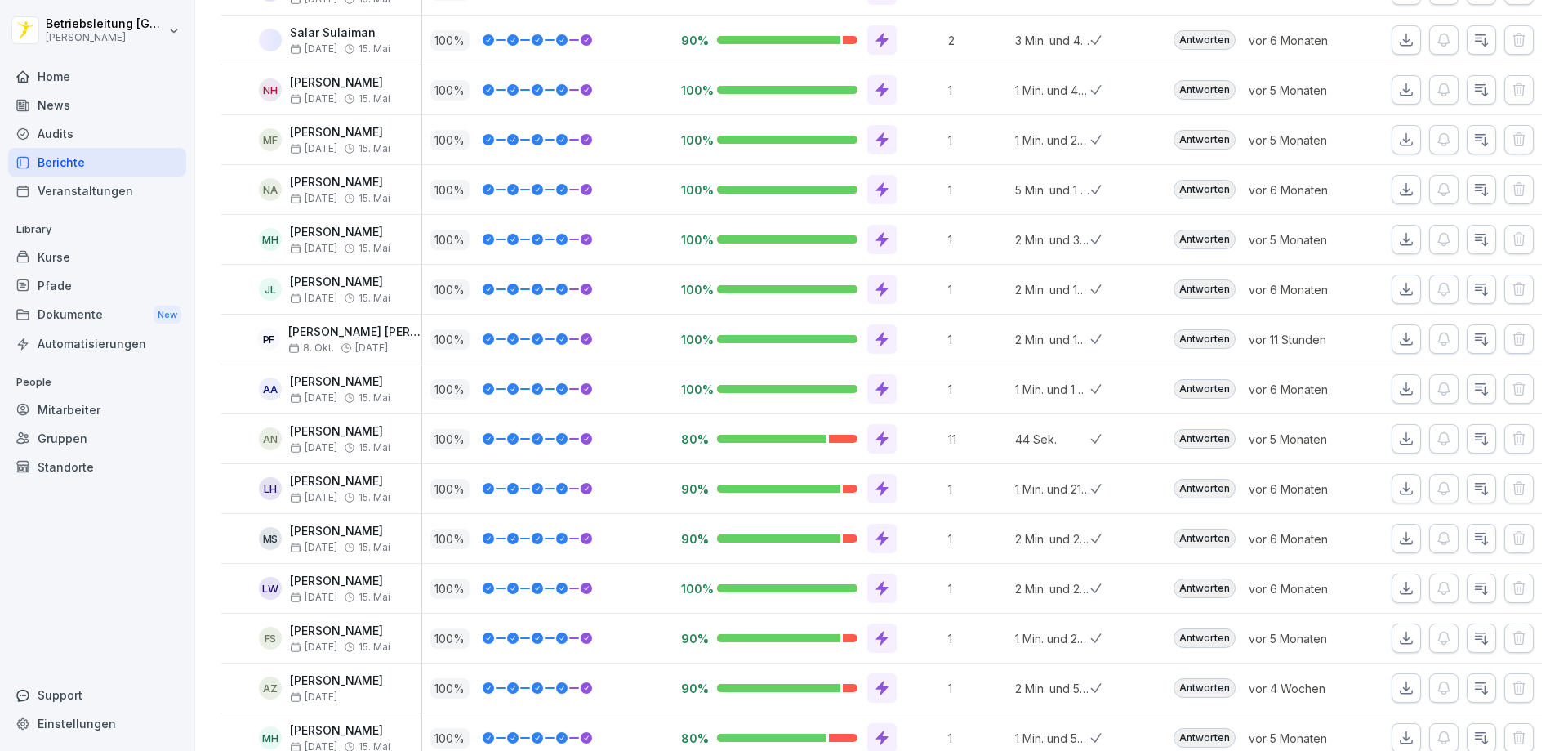
scroll to position [898, 0]
click at [1407, 348] on button "button" at bounding box center [1406, 339] width 30 height 30
